Goal: Information Seeking & Learning: Learn about a topic

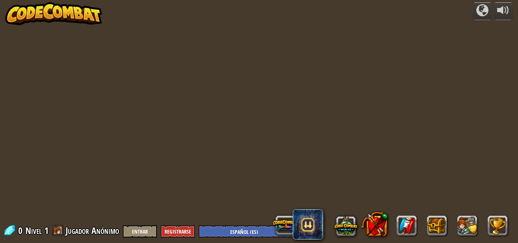
select select "es-ES"
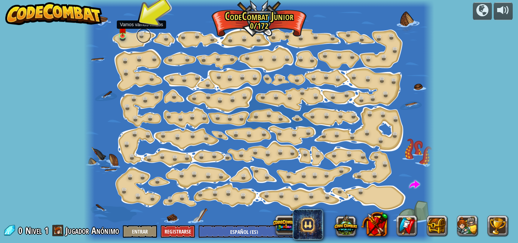
click at [136, 34] on link at bounding box center [143, 35] width 15 height 15
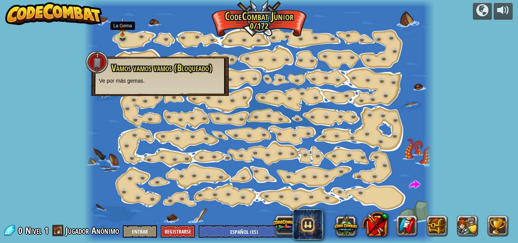
click at [125, 34] on img at bounding box center [123, 26] width 8 height 19
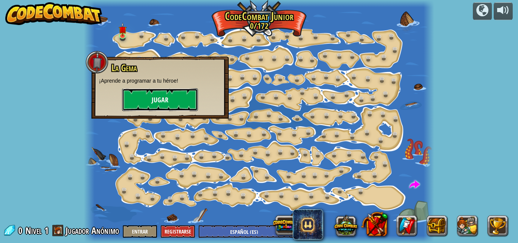
drag, startPoint x: 151, startPoint y: 93, endPoint x: 154, endPoint y: 93, distance: 3.8
click at [154, 93] on button "Jugar" at bounding box center [160, 99] width 76 height 23
click at [155, 0] on body "powered by Cambio de Paso (Bloqueado) Cambiar los argumentos del step. Ve intel…" at bounding box center [259, 0] width 518 height 0
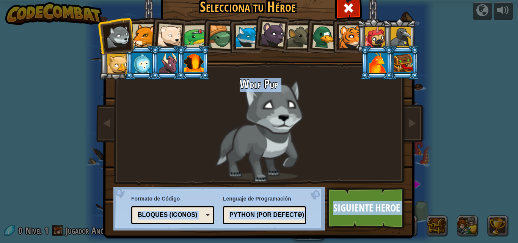
click at [239, 39] on div at bounding box center [246, 36] width 23 height 23
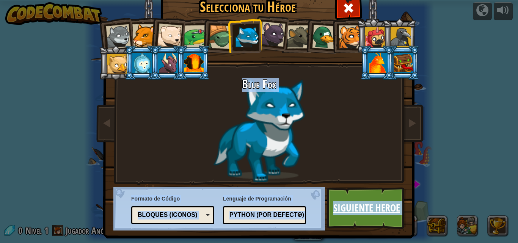
click at [381, 202] on link "Siguiente Heroe" at bounding box center [366, 208] width 79 height 42
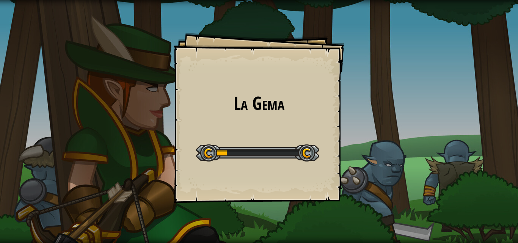
click at [369, 222] on div "La Gema Goals Start Level Error al cargar desde el servidor. Intenta refrescar …" at bounding box center [259, 121] width 518 height 243
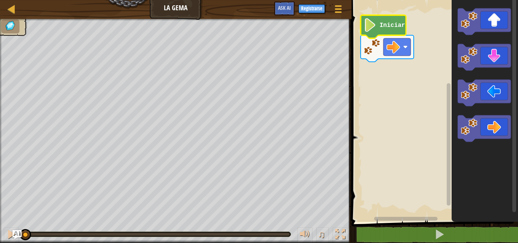
click at [383, 29] on icon "Espacio de trabajo de Blockly" at bounding box center [383, 26] width 45 height 23
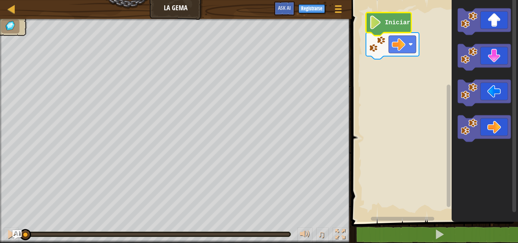
click at [378, 26] on image "Espacio de trabajo de Blockly" at bounding box center [375, 23] width 13 height 14
click at [379, 26] on image "Espacio de trabajo de Blockly" at bounding box center [375, 23] width 13 height 14
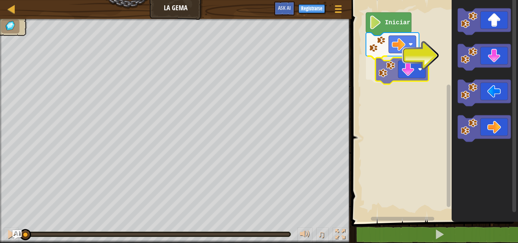
click at [384, 68] on div "Iniciar" at bounding box center [433, 109] width 169 height 226
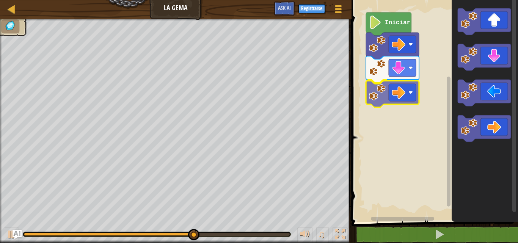
click at [394, 85] on div "Iniciar" at bounding box center [433, 109] width 169 height 226
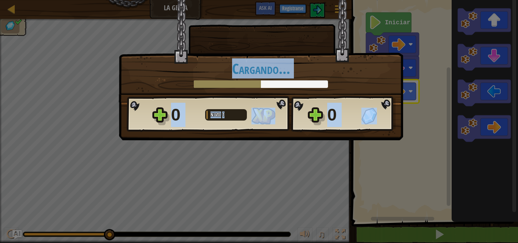
click at [269, 116] on img at bounding box center [263, 116] width 24 height 17
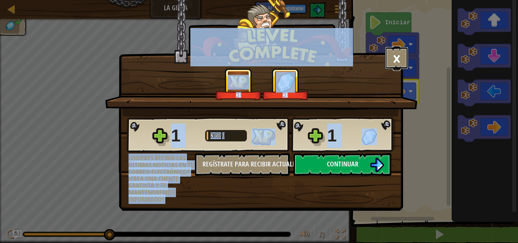
click at [403, 59] on button "×" at bounding box center [397, 58] width 24 height 23
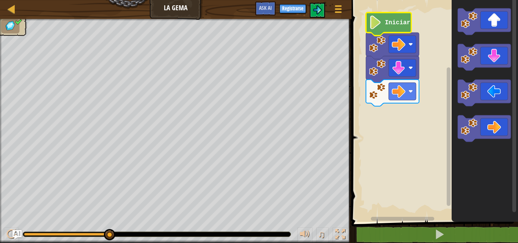
click at [389, 20] on text "Iniciar" at bounding box center [397, 22] width 25 height 7
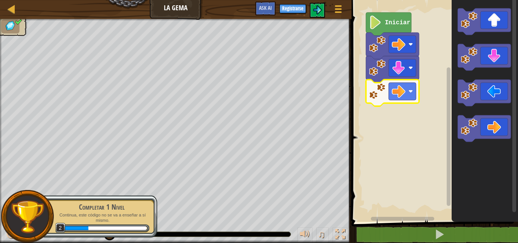
click at [398, 81] on icon "Espacio de trabajo de Blockly" at bounding box center [392, 93] width 53 height 27
click at [398, 86] on image "Espacio de trabajo de Blockly" at bounding box center [399, 92] width 14 height 14
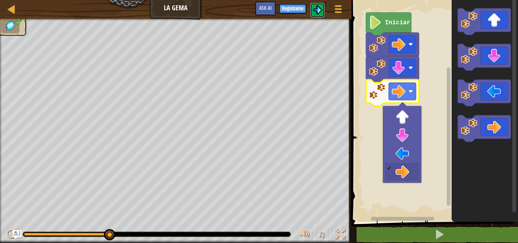
click at [320, 9] on img at bounding box center [317, 9] width 9 height 9
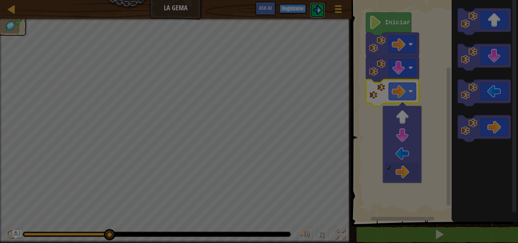
click at [319, 1] on body "Mapa La Gema Menú del Juego Registrarse Ask AI 1 הההההההההההההההההההההההההההההה…" at bounding box center [259, 0] width 518 height 1
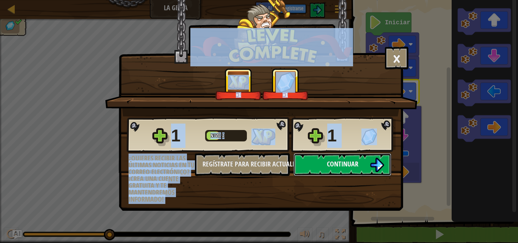
click at [345, 164] on span "Continuar" at bounding box center [342, 163] width 31 height 9
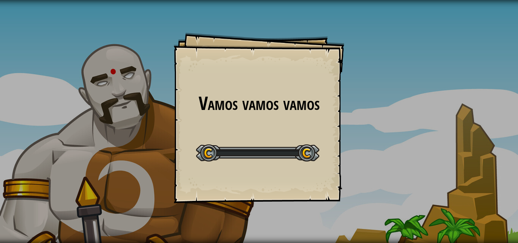
click at [346, 163] on div "Vamos vamos vamos Goals Start Level Error al cargar desde el servidor. Intenta …" at bounding box center [259, 121] width 518 height 243
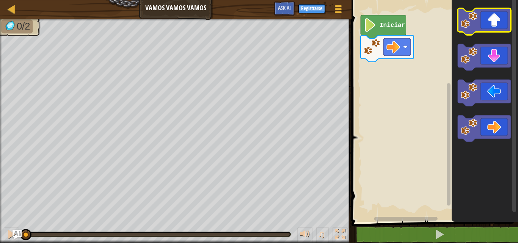
click at [489, 29] on icon "Espacio de trabajo de Blockly" at bounding box center [484, 21] width 53 height 27
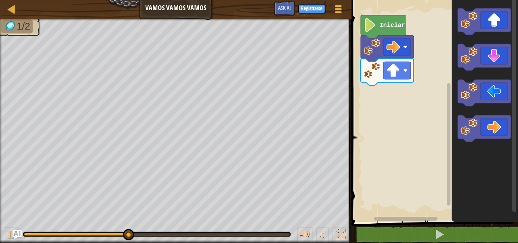
click at [484, 121] on icon "Espacio de trabajo de Blockly" at bounding box center [484, 128] width 53 height 27
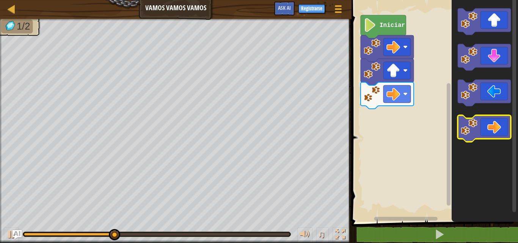
click at [484, 123] on icon "Espacio de trabajo de Blockly" at bounding box center [484, 128] width 53 height 27
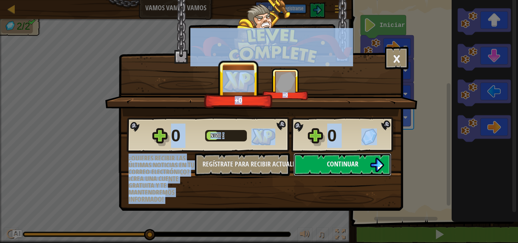
click at [339, 154] on button "Continuar" at bounding box center [342, 164] width 98 height 23
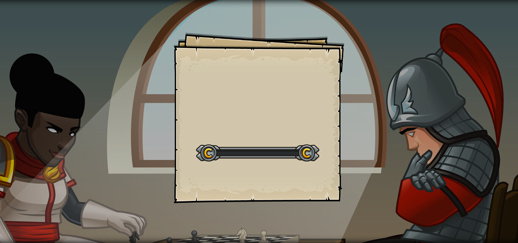
click at [339, 165] on div "Goals Start Level Error al cargar desde el servidor. Intenta refrescar la págin…" at bounding box center [259, 118] width 171 height 171
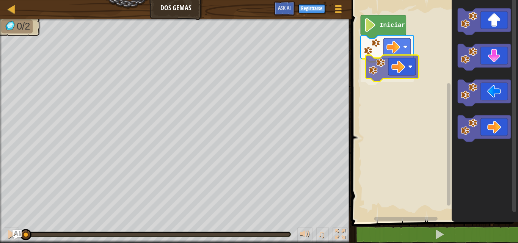
click at [386, 65] on div "Iniciar" at bounding box center [433, 109] width 169 height 226
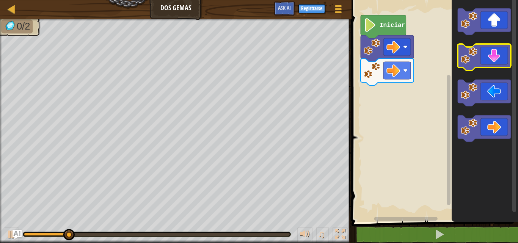
click at [498, 59] on icon "Espacio de trabajo de Blockly" at bounding box center [484, 57] width 53 height 27
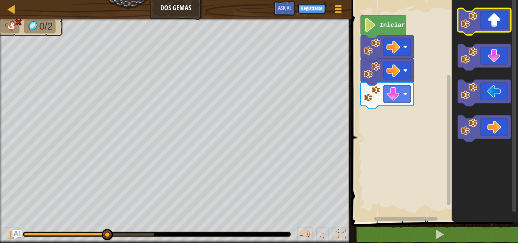
click at [488, 20] on icon "Espacio de trabajo de Blockly" at bounding box center [484, 21] width 53 height 27
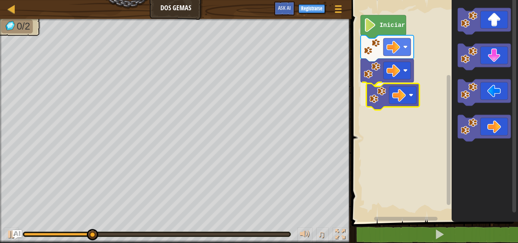
click at [392, 104] on div "Iniciar" at bounding box center [433, 109] width 169 height 226
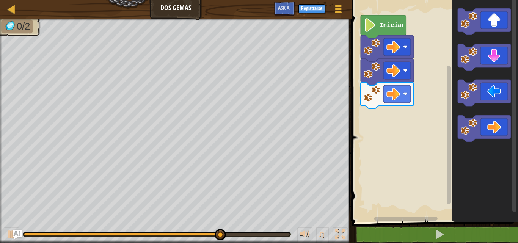
click at [480, 72] on icon "Espacio de trabajo de Blockly" at bounding box center [485, 109] width 66 height 226
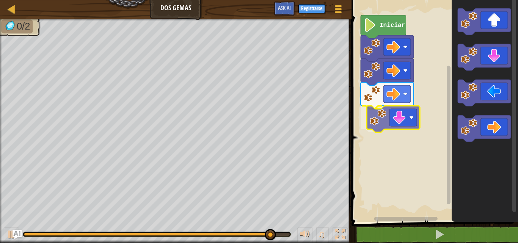
click at [402, 114] on div "Iniciar" at bounding box center [433, 109] width 169 height 226
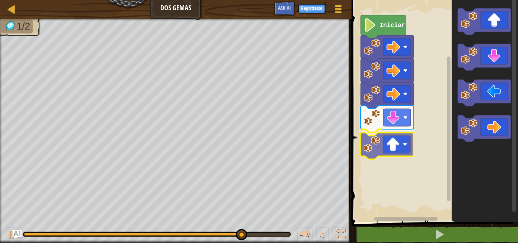
click at [406, 129] on div "Iniciar" at bounding box center [433, 109] width 169 height 226
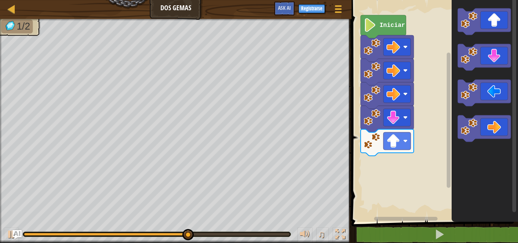
click at [475, 33] on g "Espacio de trabajo de Blockly" at bounding box center [484, 74] width 53 height 133
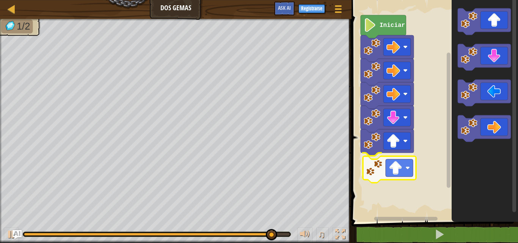
click at [382, 175] on div "Iniciar" at bounding box center [433, 109] width 169 height 226
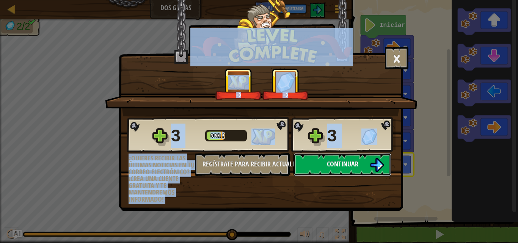
click at [363, 163] on button "Continuar" at bounding box center [342, 164] width 98 height 23
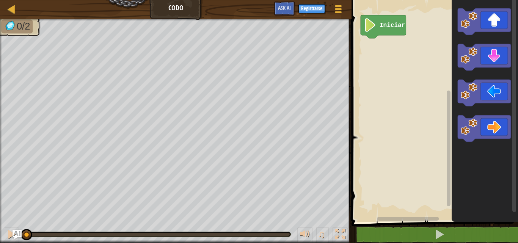
click at [291, 139] on div "Mapa Codo Menú del Juego Registrarse Ask AI 1 ההההההההההההההההההההההההההההההההה…" at bounding box center [259, 121] width 518 height 243
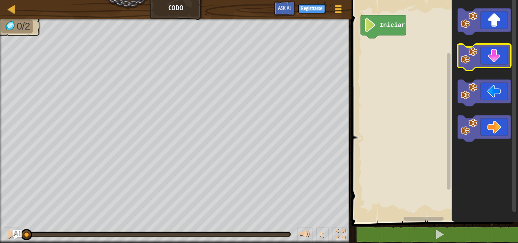
click at [503, 51] on icon "Espacio de trabajo de Blockly" at bounding box center [484, 57] width 53 height 27
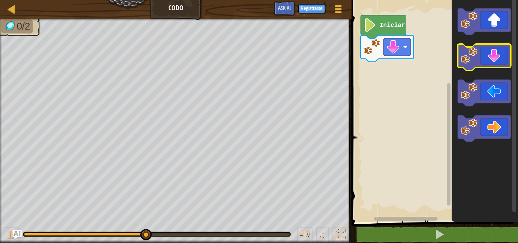
click at [498, 65] on icon "Espacio de trabajo de Blockly" at bounding box center [484, 57] width 53 height 27
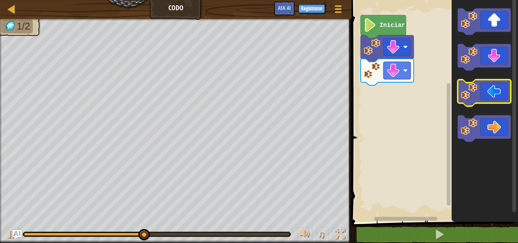
click at [488, 96] on icon "Espacio de trabajo de Blockly" at bounding box center [484, 93] width 53 height 27
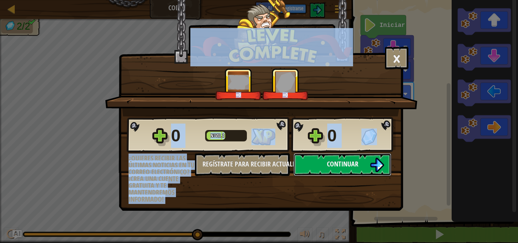
click at [345, 163] on span "Continuar" at bounding box center [342, 163] width 31 height 9
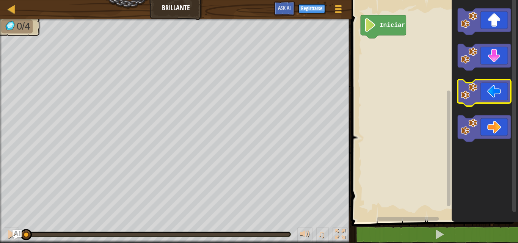
click at [495, 90] on icon "Espacio de trabajo de Blockly" at bounding box center [484, 93] width 53 height 27
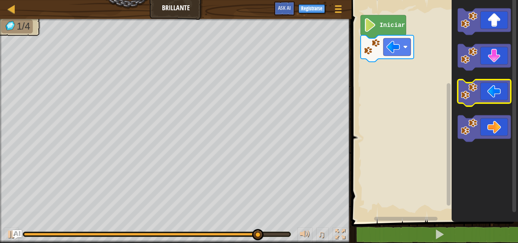
click at [491, 89] on icon "Espacio de trabajo de Blockly" at bounding box center [484, 93] width 53 height 27
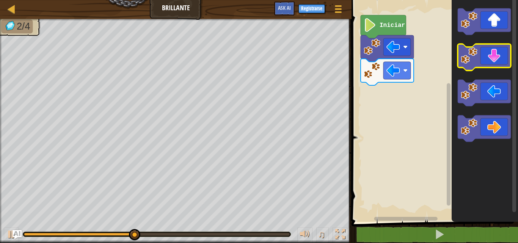
click at [497, 62] on icon "Espacio de trabajo de Blockly" at bounding box center [484, 57] width 53 height 27
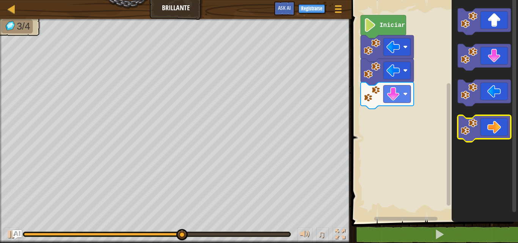
click at [482, 130] on icon "Espacio de trabajo de Blockly" at bounding box center [484, 128] width 53 height 27
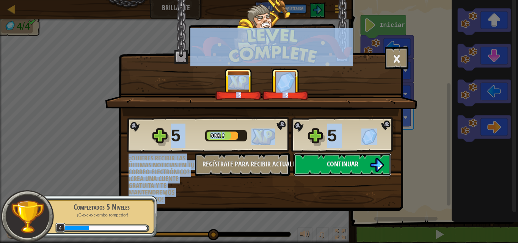
click at [349, 161] on span "Continuar" at bounding box center [342, 163] width 31 height 9
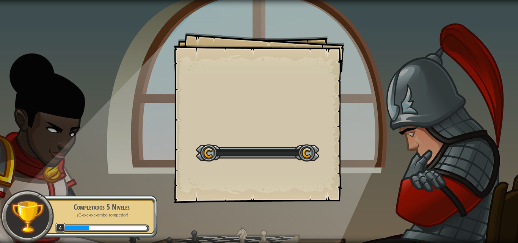
click at [348, 164] on div "Goals Start Level Error al cargar desde el servidor. Intenta refrescar la págin…" at bounding box center [259, 121] width 518 height 243
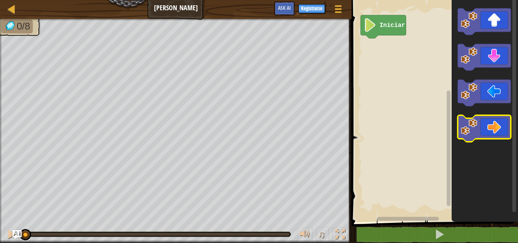
click at [495, 138] on icon "Espacio de trabajo de Blockly" at bounding box center [484, 128] width 53 height 27
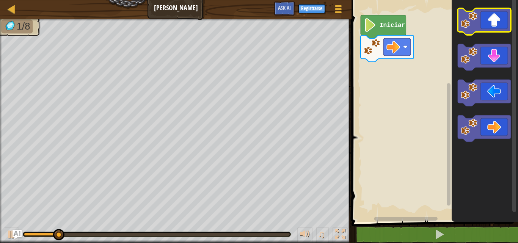
click at [505, 13] on icon "Espacio de trabajo de Blockly" at bounding box center [484, 21] width 53 height 27
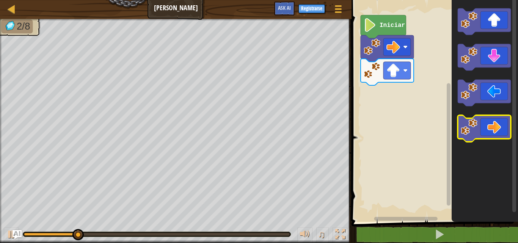
click at [485, 130] on icon "Espacio de trabajo de Blockly" at bounding box center [484, 128] width 53 height 27
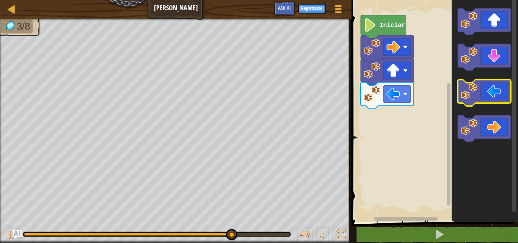
click at [487, 89] on icon "Espacio de trabajo de Blockly" at bounding box center [484, 93] width 53 height 27
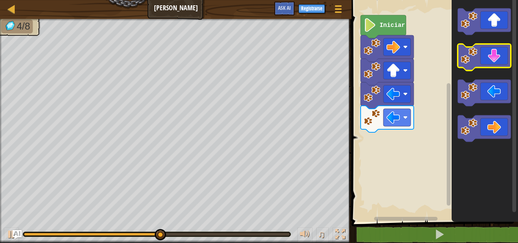
click at [496, 61] on icon "Espacio de trabajo de Blockly" at bounding box center [484, 57] width 53 height 27
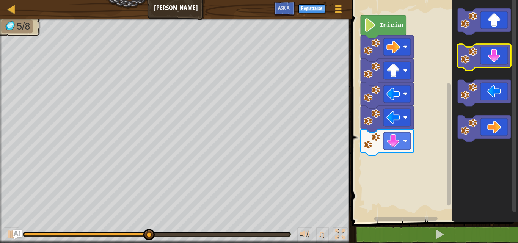
click at [493, 62] on icon "Espacio de trabajo de Blockly" at bounding box center [484, 57] width 53 height 27
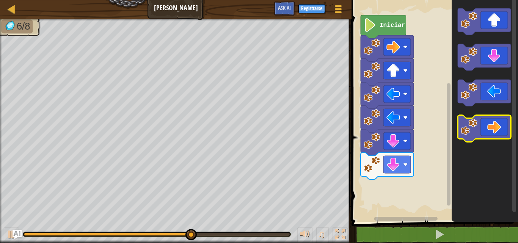
click at [472, 131] on image "Espacio de trabajo de Blockly" at bounding box center [469, 127] width 17 height 17
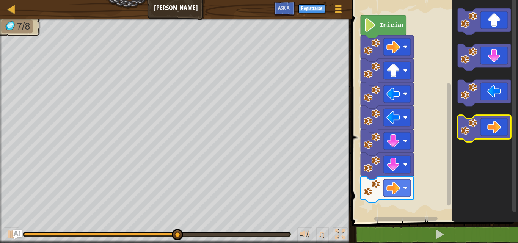
click at [472, 131] on image "Espacio de trabajo de Blockly" at bounding box center [469, 127] width 17 height 17
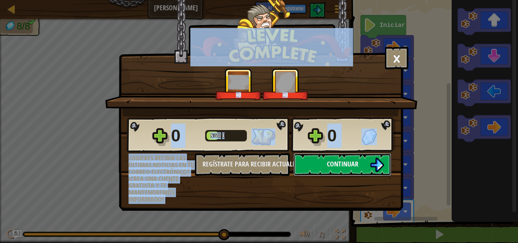
click at [339, 161] on span "Continuar" at bounding box center [342, 163] width 31 height 9
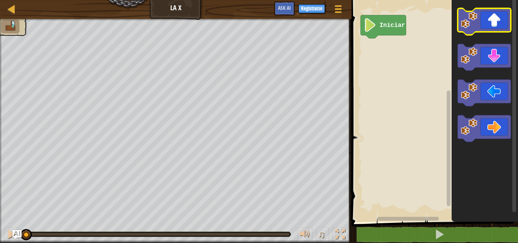
click at [493, 20] on icon "Espacio de trabajo de Blockly" at bounding box center [484, 21] width 53 height 27
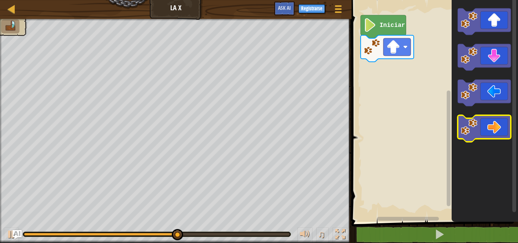
click at [499, 130] on icon "Espacio de trabajo de Blockly" at bounding box center [484, 128] width 53 height 27
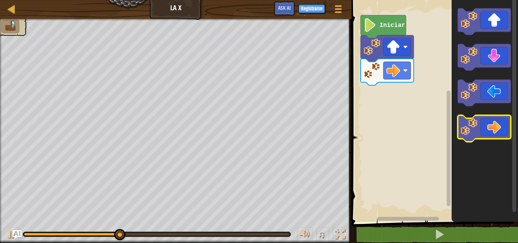
click at [499, 130] on icon "Espacio de trabajo de Blockly" at bounding box center [484, 128] width 53 height 27
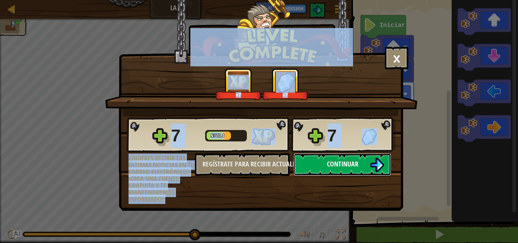
click at [329, 165] on span "Continuar" at bounding box center [342, 163] width 31 height 9
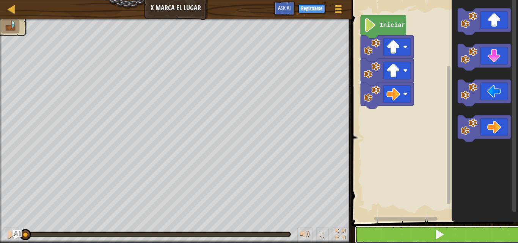
click at [461, 231] on button at bounding box center [439, 234] width 169 height 17
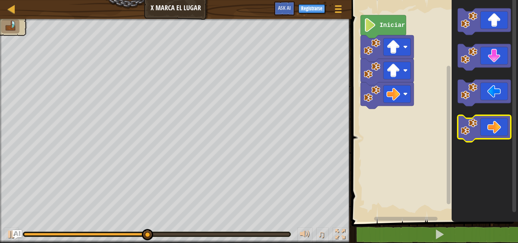
click at [488, 128] on icon "Espacio de trabajo de Blockly" at bounding box center [484, 128] width 53 height 27
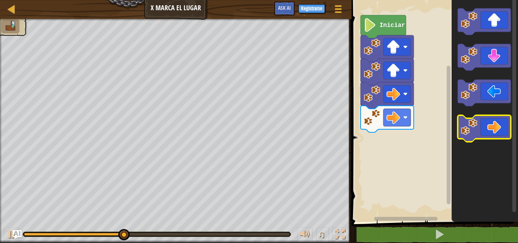
click at [488, 128] on icon "Espacio de trabajo de Blockly" at bounding box center [484, 128] width 53 height 27
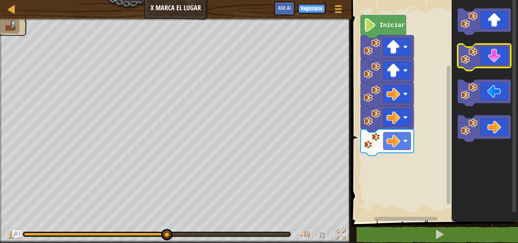
click at [492, 57] on icon "Espacio de trabajo de Blockly" at bounding box center [484, 57] width 53 height 27
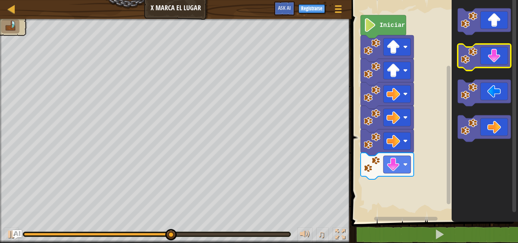
click at [500, 60] on icon "Espacio de trabajo de Blockly" at bounding box center [484, 57] width 53 height 27
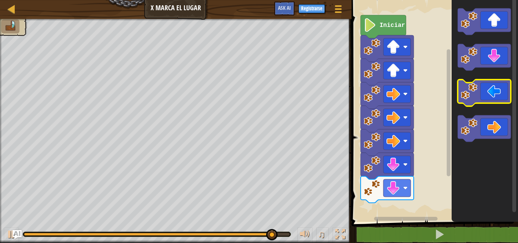
click at [485, 90] on icon "Espacio de trabajo de Blockly" at bounding box center [484, 93] width 53 height 27
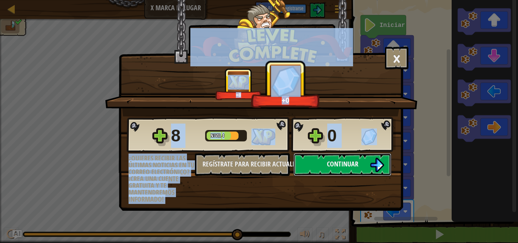
click at [351, 162] on span "Continuar" at bounding box center [342, 163] width 31 height 9
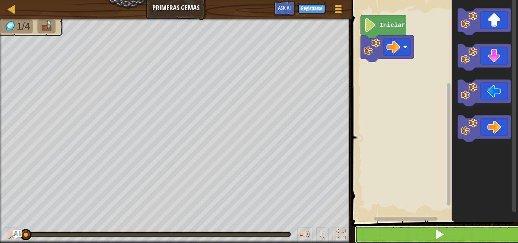
click at [411, 227] on button at bounding box center [439, 234] width 169 height 17
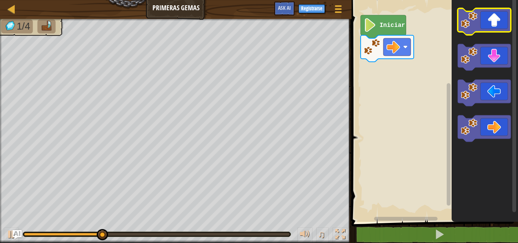
click at [488, 16] on icon "Espacio de trabajo de Blockly" at bounding box center [484, 21] width 53 height 27
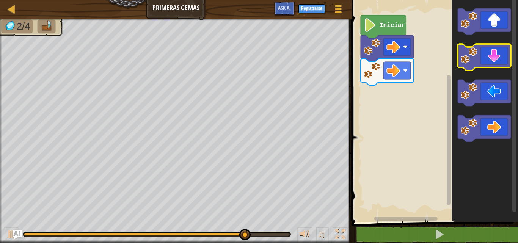
click at [484, 65] on icon "Espacio de trabajo de Blockly" at bounding box center [484, 57] width 53 height 27
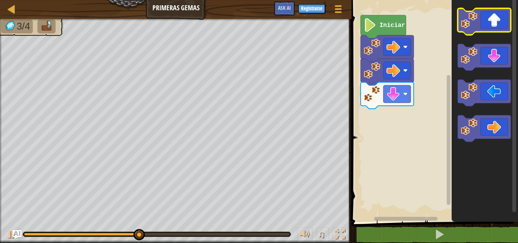
click at [483, 31] on g "Espacio de trabajo de Blockly" at bounding box center [484, 74] width 53 height 133
click at [472, 9] on rect "Espacio de trabajo de Blockly" at bounding box center [484, 21] width 53 height 27
click at [484, 20] on icon "Espacio de trabajo de Blockly" at bounding box center [484, 21] width 53 height 27
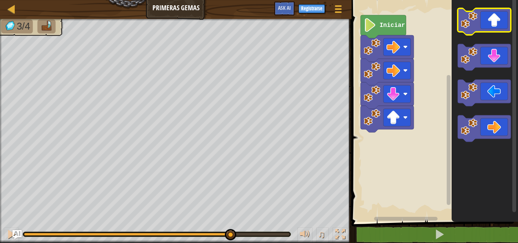
click at [484, 20] on icon "Espacio de trabajo de Blockly" at bounding box center [484, 21] width 53 height 27
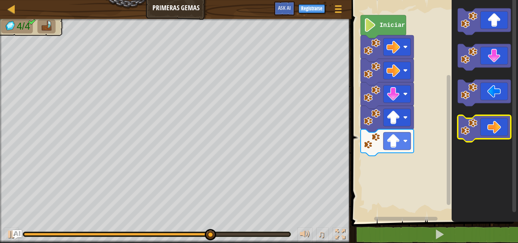
click at [483, 120] on icon "Espacio de trabajo de Blockly" at bounding box center [484, 128] width 53 height 27
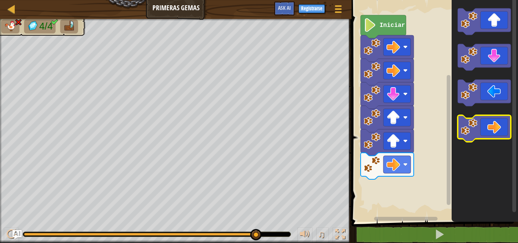
click at [476, 133] on image "Espacio de trabajo de Blockly" at bounding box center [469, 127] width 17 height 17
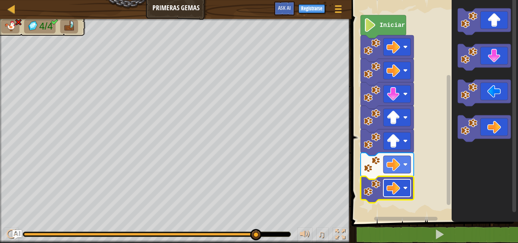
click at [405, 192] on rect "Espacio de trabajo de Blockly" at bounding box center [396, 187] width 27 height 17
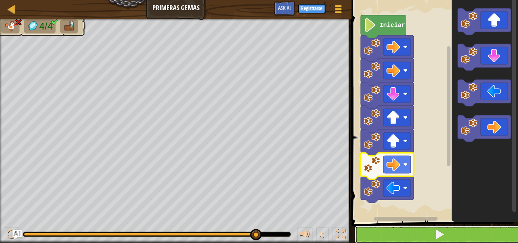
click at [421, 233] on button at bounding box center [439, 234] width 169 height 17
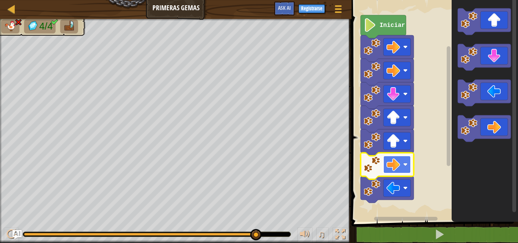
click at [392, 164] on image "Espacio de trabajo de Blockly" at bounding box center [393, 165] width 14 height 14
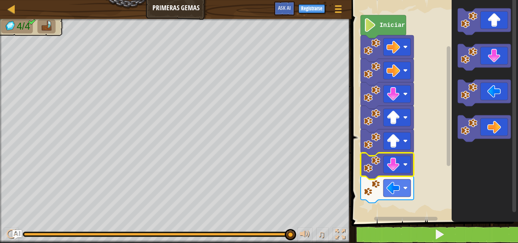
click at [427, 228] on div "1 2 go ( 'right' ) הההההההההההההההההההההההההההההההההההההההההההההההההההההההההההה…" at bounding box center [433, 129] width 169 height 250
click at [431, 229] on button at bounding box center [439, 234] width 169 height 17
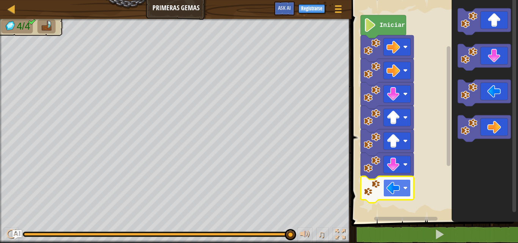
click at [401, 188] on rect "Espacio de trabajo de Blockly" at bounding box center [396, 187] width 27 height 17
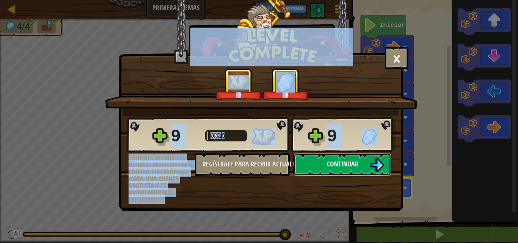
click at [344, 169] on button "Continuar" at bounding box center [342, 164] width 98 height 23
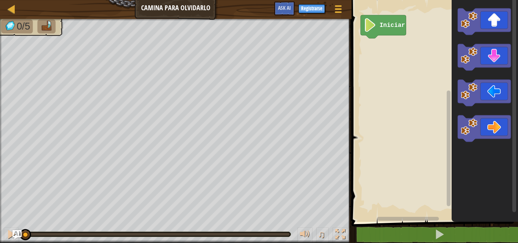
click at [501, 38] on icon "Espacio de trabajo de Blockly" at bounding box center [485, 109] width 66 height 226
click at [493, 30] on icon "Espacio de trabajo de Blockly" at bounding box center [484, 21] width 53 height 27
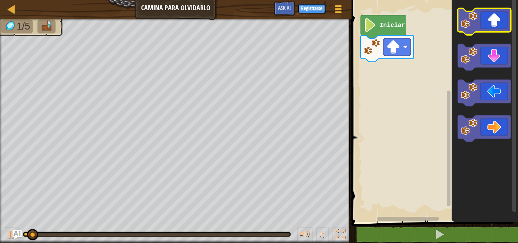
click at [491, 29] on icon "Espacio de trabajo de Blockly" at bounding box center [484, 21] width 53 height 27
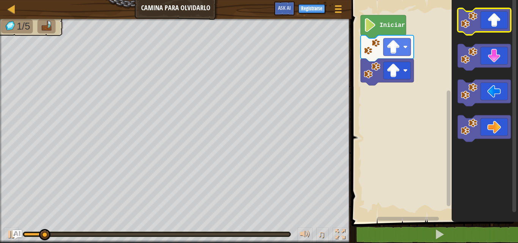
click at [500, 20] on icon "Espacio de trabajo de Blockly" at bounding box center [484, 21] width 53 height 27
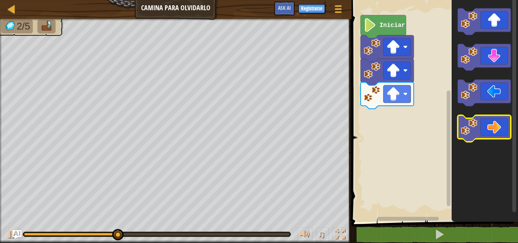
click at [497, 132] on icon "Espacio de trabajo de Blockly" at bounding box center [484, 128] width 53 height 27
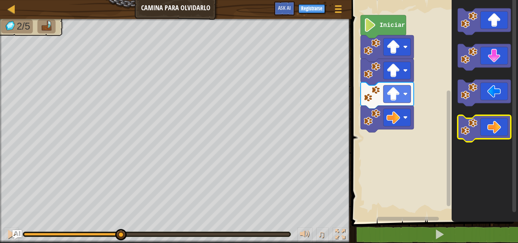
click at [497, 132] on icon "Espacio de trabajo de Blockly" at bounding box center [484, 128] width 53 height 27
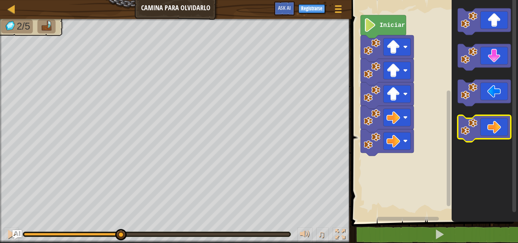
click at [497, 132] on icon "Espacio de trabajo de Blockly" at bounding box center [484, 128] width 53 height 27
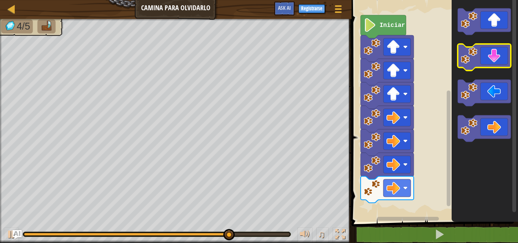
click at [497, 56] on icon "Espacio de trabajo de Blockly" at bounding box center [484, 57] width 53 height 27
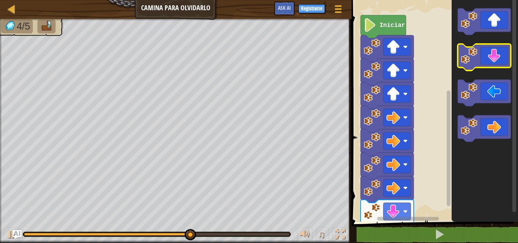
click at [497, 56] on icon "Espacio de trabajo de Blockly" at bounding box center [484, 57] width 53 height 27
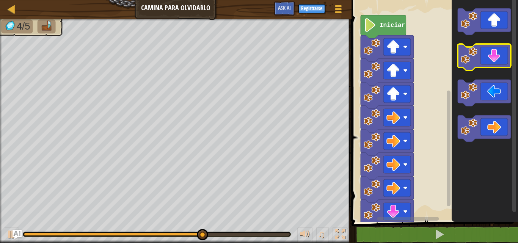
click at [497, 56] on icon "Espacio de trabajo de Blockly" at bounding box center [484, 57] width 53 height 27
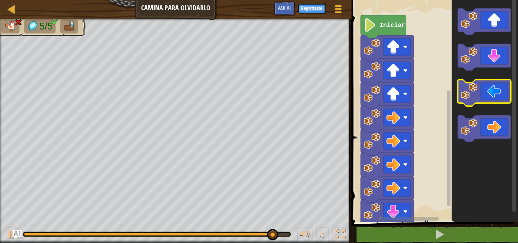
click at [483, 100] on icon "Espacio de trabajo de Blockly" at bounding box center [484, 93] width 53 height 27
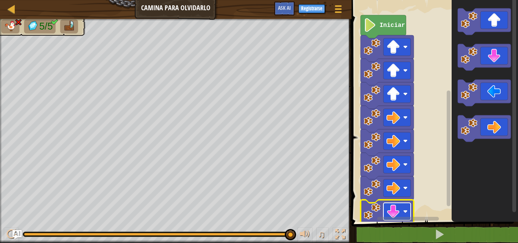
click at [388, 212] on image "Espacio de trabajo de Blockly" at bounding box center [393, 212] width 14 height 14
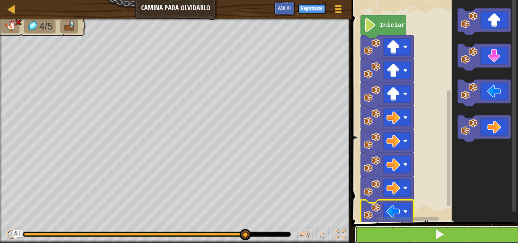
drag, startPoint x: 415, startPoint y: 236, endPoint x: 403, endPoint y: 240, distance: 13.0
click at [410, 237] on button at bounding box center [439, 234] width 169 height 17
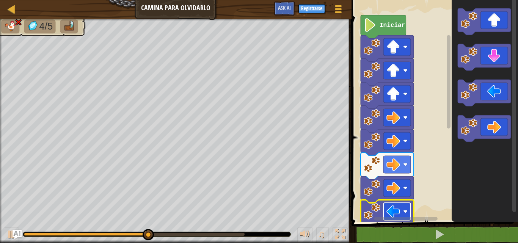
click at [401, 213] on rect "Espacio de trabajo de Blockly" at bounding box center [396, 211] width 27 height 17
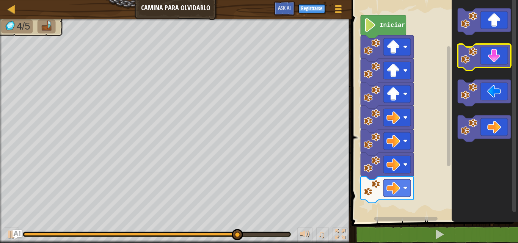
click at [485, 52] on icon "Espacio de trabajo de Blockly" at bounding box center [484, 57] width 53 height 27
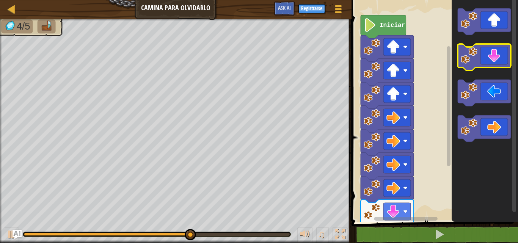
click at [493, 54] on icon "Espacio de trabajo de Blockly" at bounding box center [484, 57] width 53 height 27
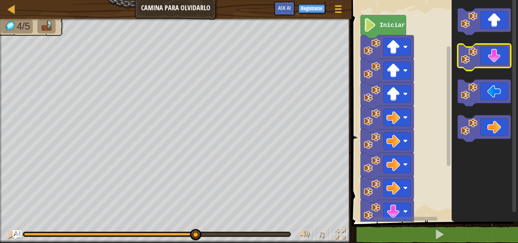
click at [493, 54] on icon "Espacio de trabajo de Blockly" at bounding box center [484, 57] width 53 height 27
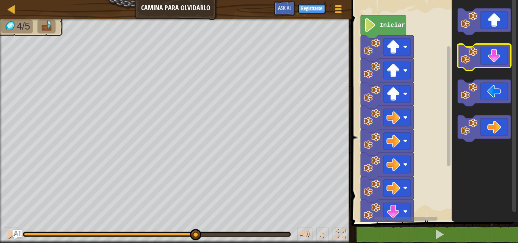
click at [493, 54] on icon "Espacio de trabajo de Blockly" at bounding box center [484, 57] width 53 height 27
click at [493, 55] on icon "Espacio de trabajo de Blockly" at bounding box center [484, 57] width 53 height 27
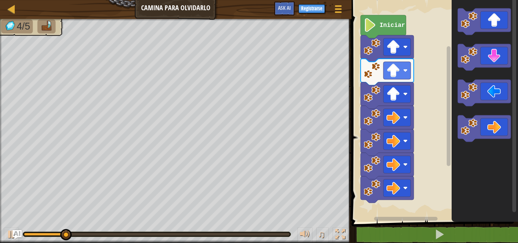
click at [420, 211] on div "Iniciar" at bounding box center [433, 109] width 169 height 226
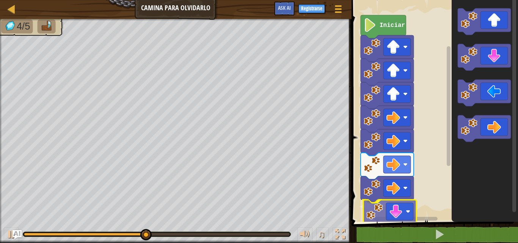
click at [381, 210] on div "Iniciar" at bounding box center [433, 109] width 169 height 226
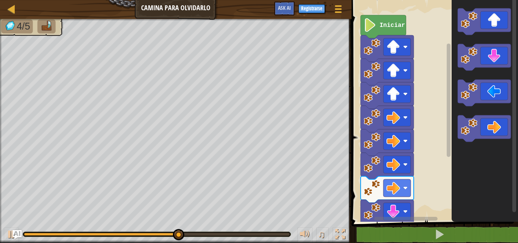
click at [449, 140] on div "Iniciar" at bounding box center [433, 109] width 169 height 226
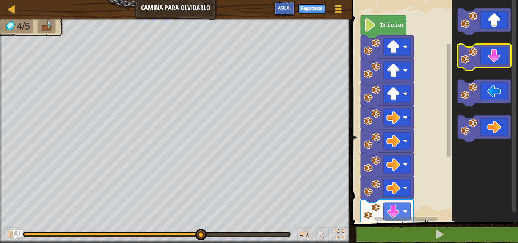
click at [485, 60] on icon "Espacio de trabajo de Blockly" at bounding box center [484, 57] width 53 height 27
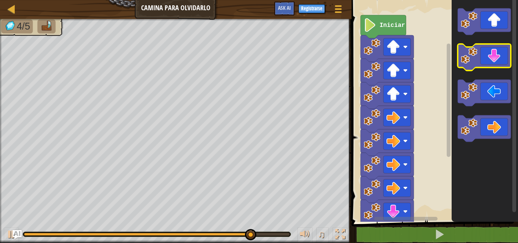
click at [478, 66] on icon "Espacio de trabajo de Blockly" at bounding box center [484, 57] width 53 height 27
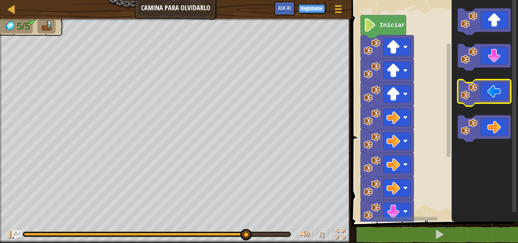
click at [491, 96] on icon "Espacio de trabajo de Blockly" at bounding box center [484, 93] width 53 height 27
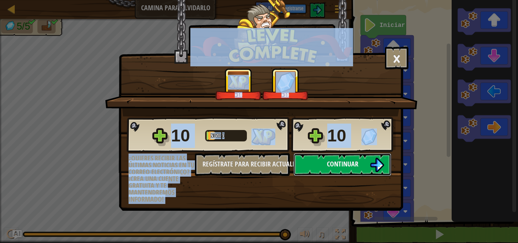
click at [357, 162] on span "Continuar" at bounding box center [342, 163] width 31 height 9
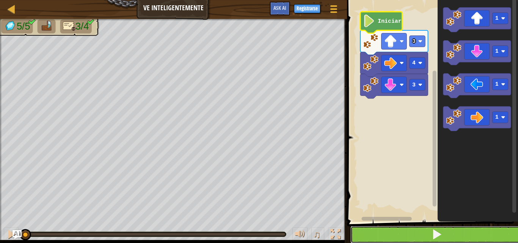
drag, startPoint x: 385, startPoint y: 235, endPoint x: 353, endPoint y: 227, distance: 32.8
click at [353, 227] on button at bounding box center [436, 234] width 173 height 17
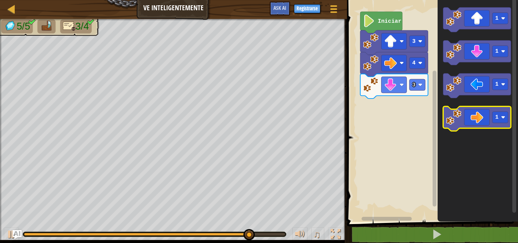
click at [462, 119] on icon "Espacio de trabajo de Blockly" at bounding box center [477, 119] width 68 height 25
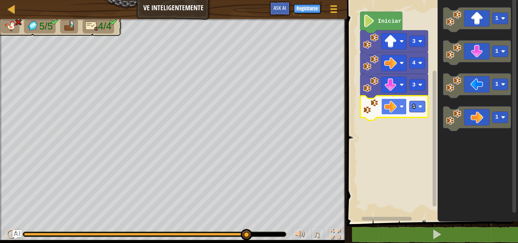
click at [392, 105] on image "Espacio de trabajo de Blockly" at bounding box center [390, 106] width 13 height 13
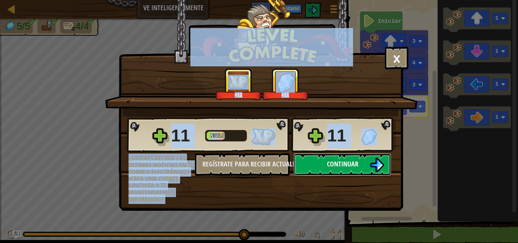
click at [370, 164] on img at bounding box center [377, 165] width 14 height 14
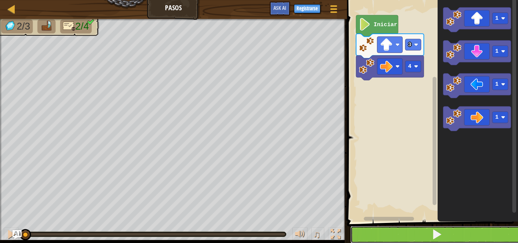
click at [451, 232] on button at bounding box center [436, 234] width 173 height 17
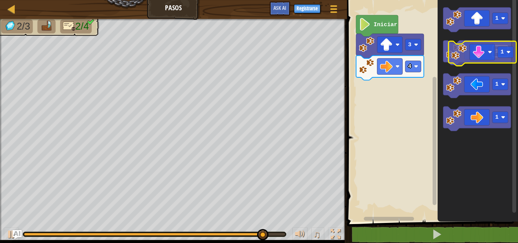
click at [499, 58] on g "1" at bounding box center [477, 53] width 68 height 25
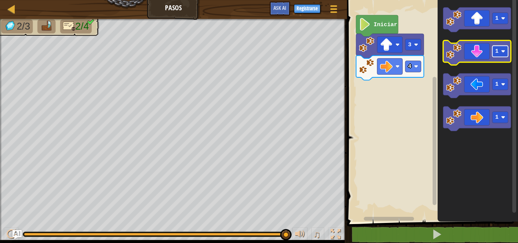
click at [502, 53] on image "Espacio de trabajo de Blockly" at bounding box center [503, 51] width 4 height 4
click at [477, 50] on icon "Espacio de trabajo de Blockly" at bounding box center [477, 53] width 68 height 25
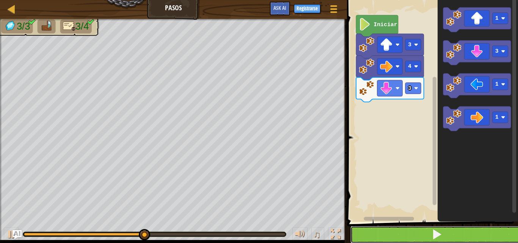
click at [456, 234] on button at bounding box center [436, 234] width 173 height 17
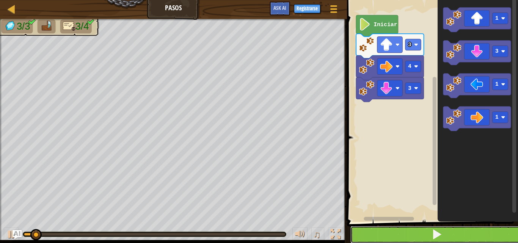
click at [458, 231] on button at bounding box center [436, 234] width 173 height 17
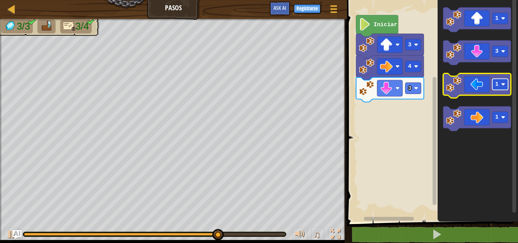
click at [499, 84] on rect "Espacio de trabajo de Blockly" at bounding box center [500, 84] width 16 height 11
click at [469, 88] on icon "Espacio de trabajo de Blockly" at bounding box center [477, 86] width 68 height 25
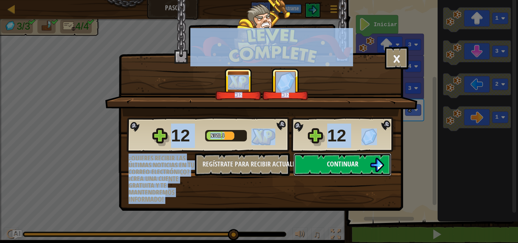
click at [350, 163] on span "Continuar" at bounding box center [342, 163] width 31 height 9
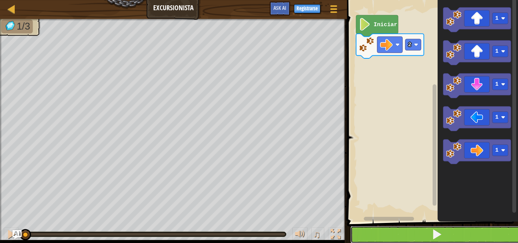
click at [462, 233] on button at bounding box center [436, 234] width 173 height 17
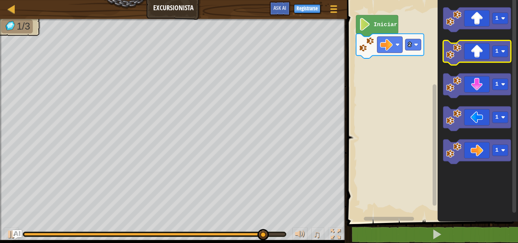
click at [467, 55] on icon "Espacio de trabajo de Blockly" at bounding box center [477, 53] width 68 height 25
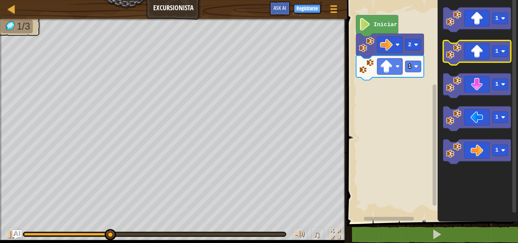
click at [468, 56] on icon "Espacio de trabajo de Blockly" at bounding box center [477, 53] width 68 height 25
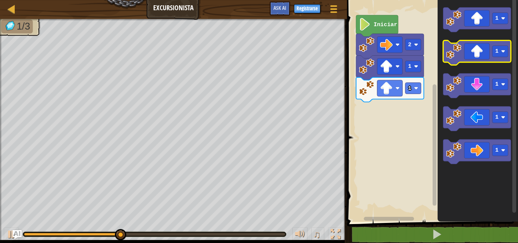
click at [462, 56] on icon "Espacio de trabajo de Blockly" at bounding box center [477, 53] width 68 height 25
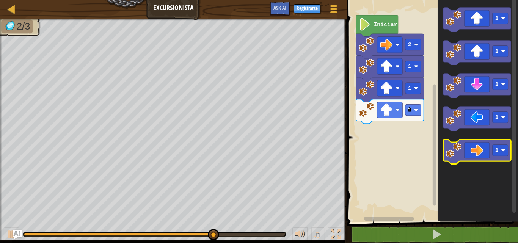
click at [478, 148] on icon "Espacio de trabajo de Blockly" at bounding box center [477, 152] width 68 height 25
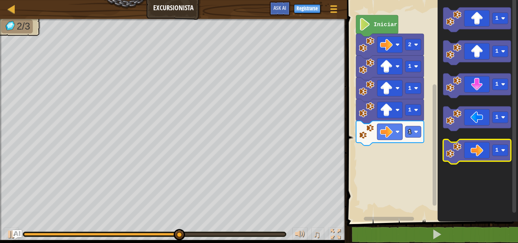
click at [478, 148] on icon "Espacio de trabajo de Blockly" at bounding box center [477, 152] width 68 height 25
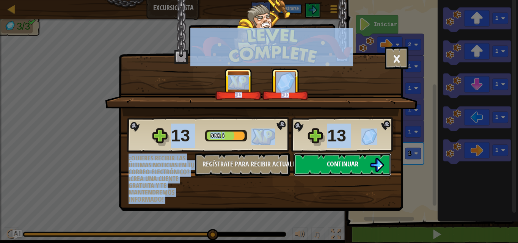
click at [365, 162] on button "Continuar" at bounding box center [342, 164] width 98 height 23
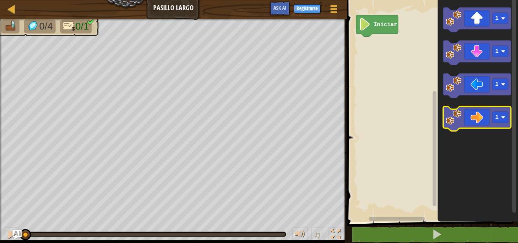
click at [474, 118] on icon "Espacio de trabajo de Blockly" at bounding box center [477, 119] width 68 height 25
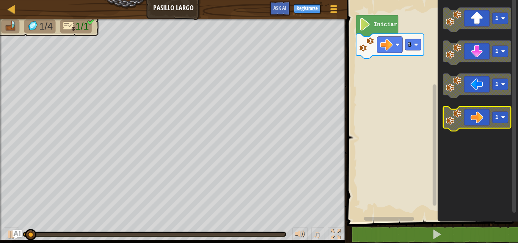
click at [473, 120] on icon "Espacio de trabajo de Blockly" at bounding box center [477, 119] width 68 height 25
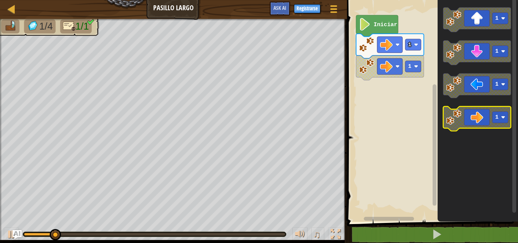
click at [473, 122] on icon "Espacio de trabajo de Blockly" at bounding box center [477, 119] width 68 height 25
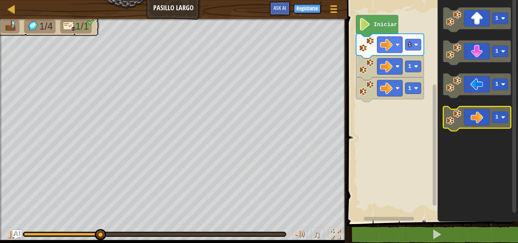
click at [471, 127] on icon "Espacio de trabajo de Blockly" at bounding box center [477, 119] width 68 height 25
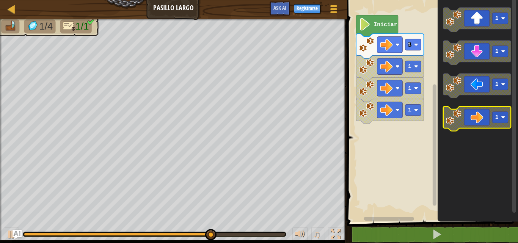
click at [478, 115] on icon "Espacio de trabajo de Blockly" at bounding box center [477, 119] width 68 height 25
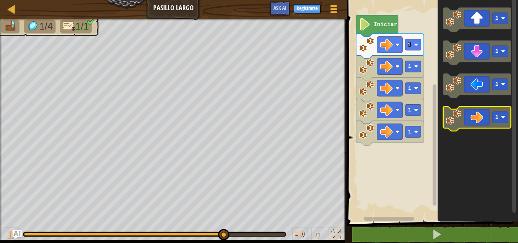
click at [478, 115] on icon "Espacio de trabajo de Blockly" at bounding box center [477, 119] width 68 height 25
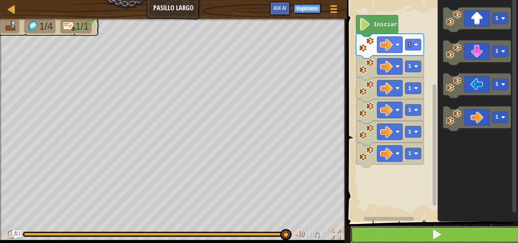
click at [463, 238] on button at bounding box center [436, 234] width 173 height 17
click at [463, 234] on button at bounding box center [436, 234] width 173 height 17
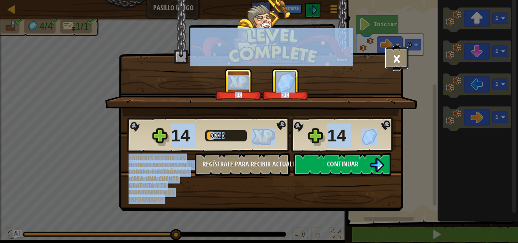
click at [398, 52] on button "×" at bounding box center [397, 58] width 24 height 23
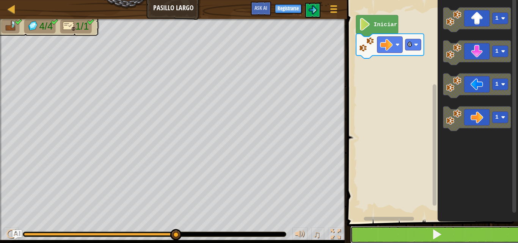
click at [427, 231] on button at bounding box center [436, 234] width 173 height 17
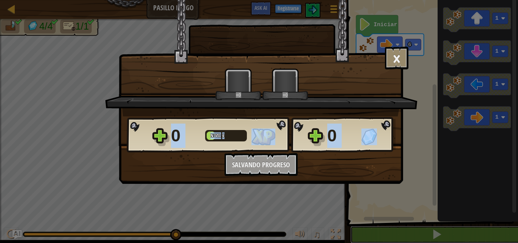
scroll to position [0, 0]
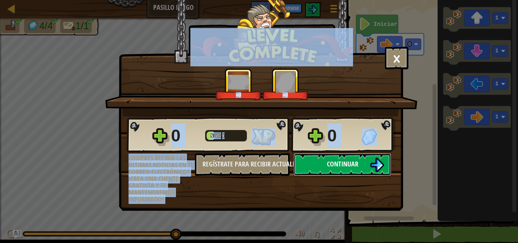
click at [315, 163] on button "Continuar" at bounding box center [342, 164] width 98 height 23
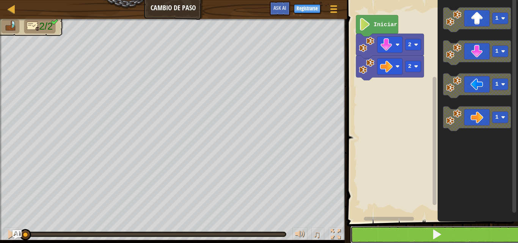
click at [404, 237] on button at bounding box center [436, 234] width 173 height 17
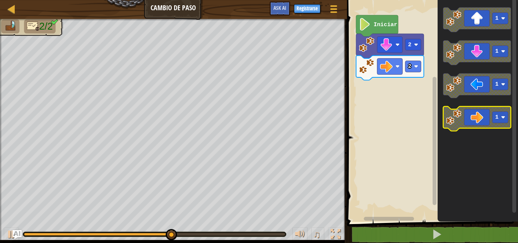
click at [462, 115] on icon "Espacio de trabajo de Blockly" at bounding box center [477, 119] width 68 height 25
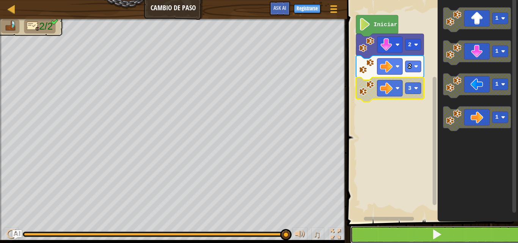
drag, startPoint x: 433, startPoint y: 234, endPoint x: 436, endPoint y: 229, distance: 5.4
click at [436, 229] on span at bounding box center [436, 234] width 11 height 11
click at [463, 228] on button at bounding box center [436, 234] width 173 height 17
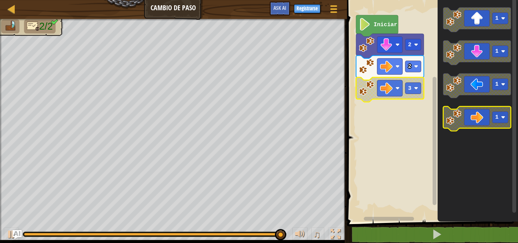
click at [502, 116] on image "Espacio de trabajo de Blockly" at bounding box center [503, 117] width 4 height 4
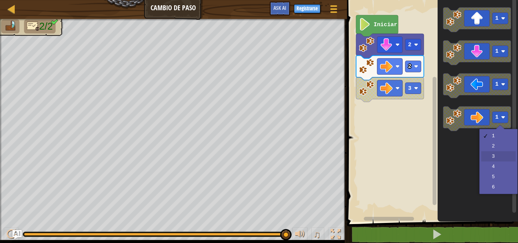
drag, startPoint x: 502, startPoint y: 159, endPoint x: 491, endPoint y: 133, distance: 27.4
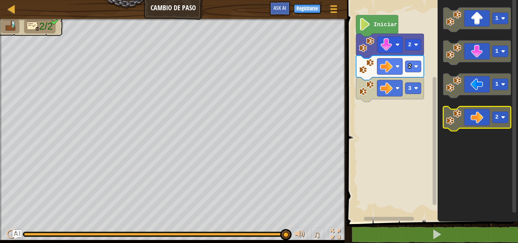
click at [480, 119] on icon "Espacio de trabajo de Blockly" at bounding box center [477, 119] width 68 height 25
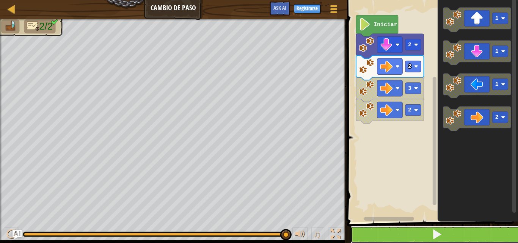
click at [416, 230] on button at bounding box center [436, 234] width 173 height 17
click at [432, 235] on span at bounding box center [436, 234] width 11 height 11
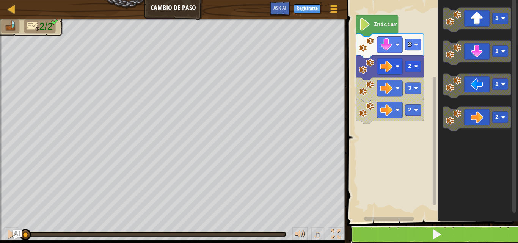
click at [432, 235] on span at bounding box center [436, 234] width 11 height 11
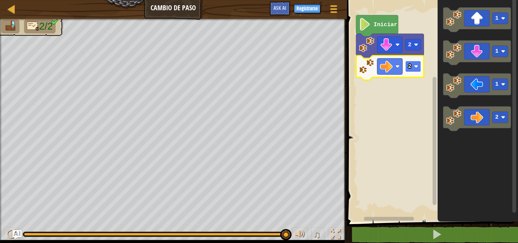
click at [413, 67] on rect "Espacio de trabajo de Blockly" at bounding box center [413, 66] width 16 height 11
click at [411, 63] on rect "Espacio de trabajo de Blockly" at bounding box center [413, 66] width 16 height 11
click at [413, 64] on rect "Espacio de trabajo de Blockly" at bounding box center [413, 66] width 16 height 11
click at [411, 60] on icon "Espacio de trabajo de Blockly" at bounding box center [390, 68] width 68 height 25
click at [414, 66] on rect "Espacio de trabajo de Blockly" at bounding box center [413, 66] width 16 height 11
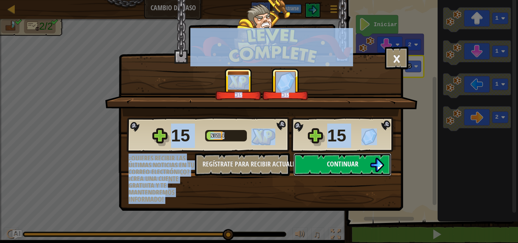
click at [351, 161] on span "Continuar" at bounding box center [342, 163] width 31 height 9
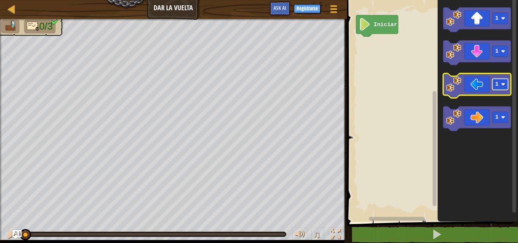
click at [504, 82] on rect "Espacio de trabajo de Blockly" at bounding box center [500, 84] width 16 height 11
click at [475, 93] on icon "Espacio de trabajo de Blockly" at bounding box center [477, 86] width 68 height 25
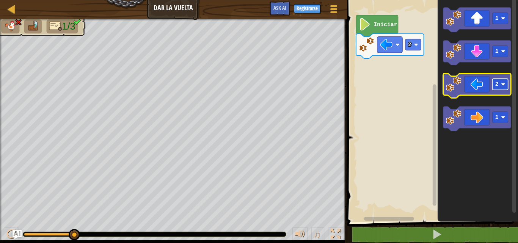
click at [501, 83] on rect "Espacio de trabajo de Blockly" at bounding box center [500, 84] width 16 height 11
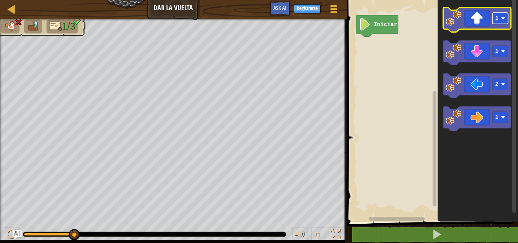
click at [506, 16] on rect "Espacio de trabajo de Blockly" at bounding box center [500, 18] width 16 height 11
click at [469, 21] on icon "Espacio de trabajo de Blockly" at bounding box center [477, 20] width 68 height 25
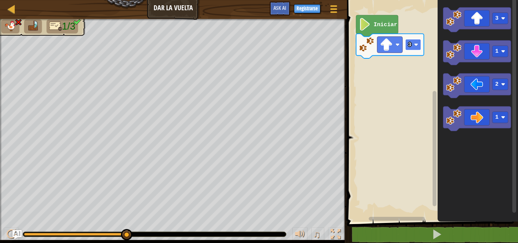
click at [419, 45] on rect "Espacio de trabajo de Blockly" at bounding box center [413, 44] width 16 height 11
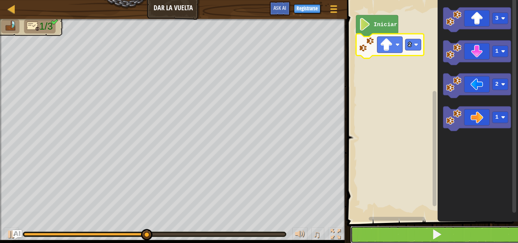
click at [406, 232] on button at bounding box center [436, 234] width 173 height 17
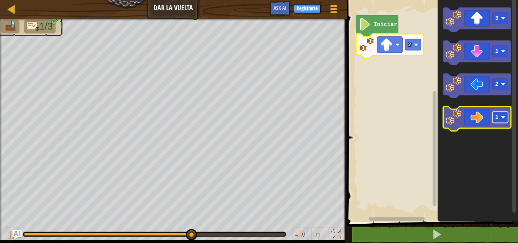
click at [499, 113] on rect "Espacio de trabajo de Blockly" at bounding box center [500, 117] width 16 height 11
